Goal: Find specific page/section

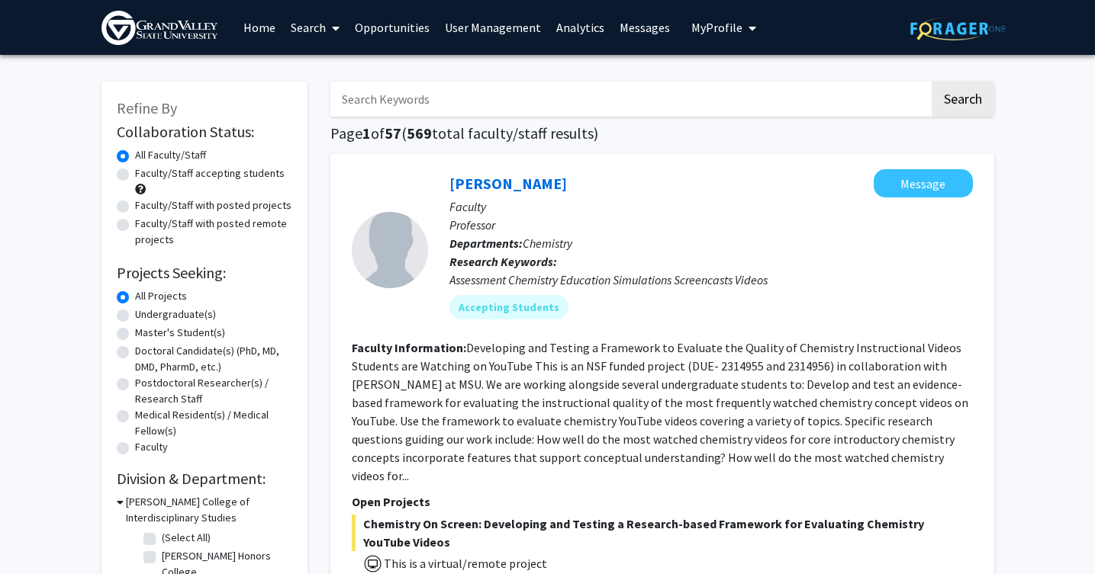
click at [386, 101] on input "Search Keywords" at bounding box center [629, 99] width 599 height 35
type input "brittland"
click at [931, 82] on button "Search" at bounding box center [962, 99] width 63 height 35
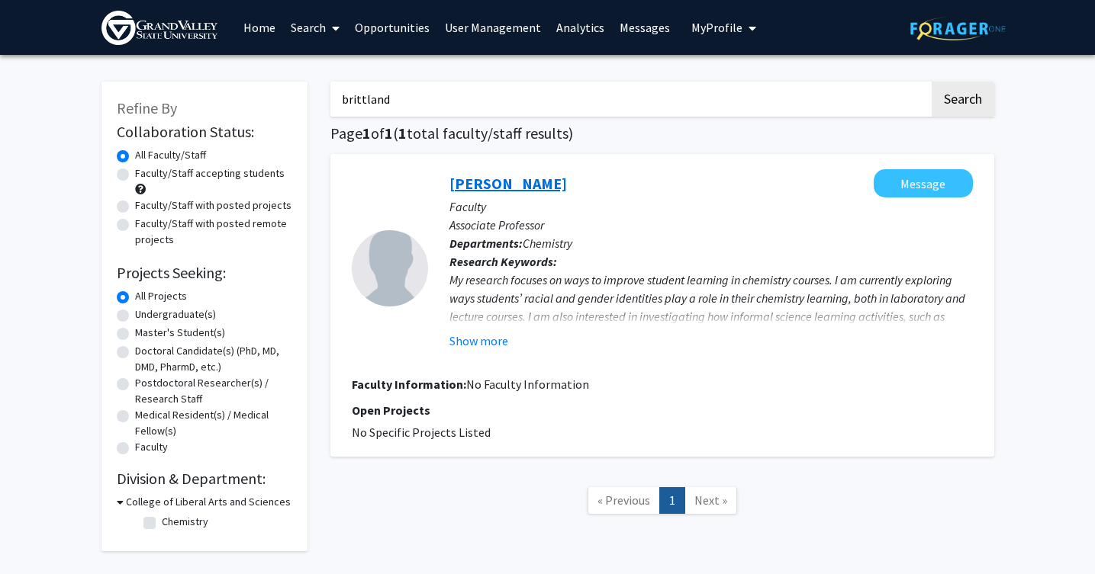
click at [552, 188] on link "[PERSON_NAME]" at bounding box center [507, 183] width 117 height 19
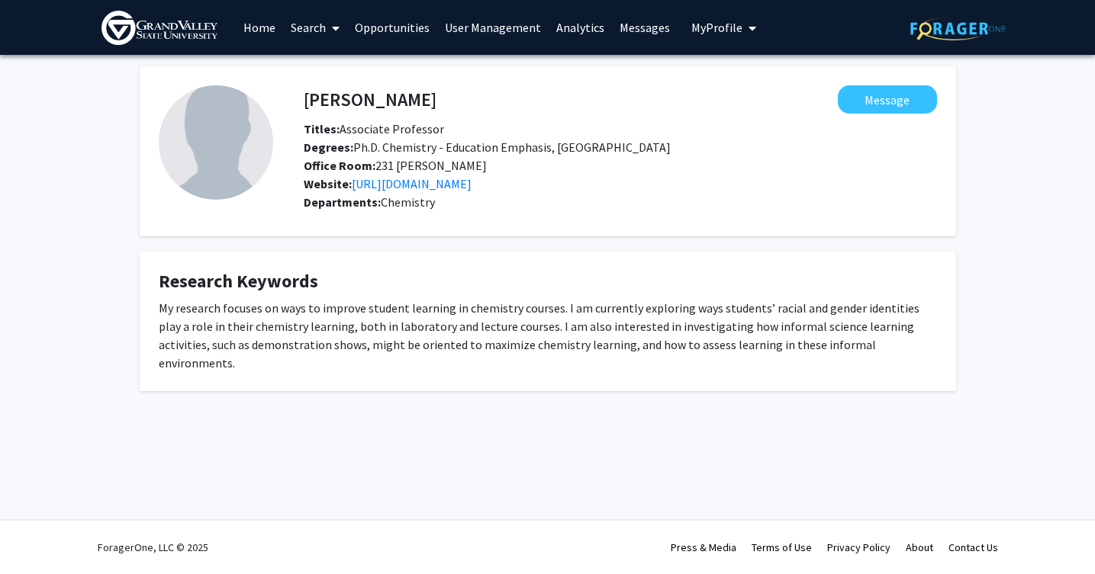
click at [185, 34] on img at bounding box center [159, 28] width 116 height 34
